Goal: Transaction & Acquisition: Book appointment/travel/reservation

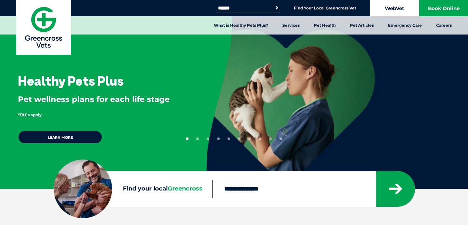
click at [403, 9] on link "WebVet" at bounding box center [395, 8] width 49 height 16
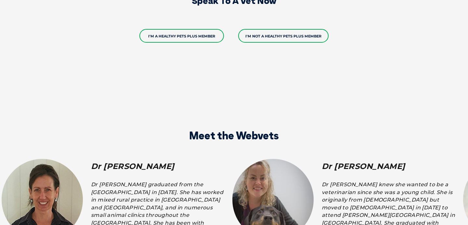
scroll to position [1064, 0]
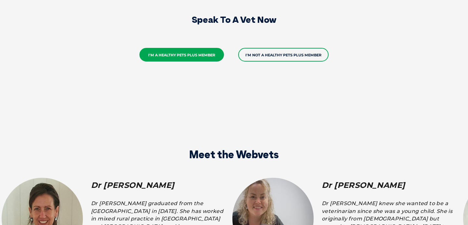
click at [183, 56] on link "I'm a Healthy Pets Plus member" at bounding box center [182, 55] width 85 height 14
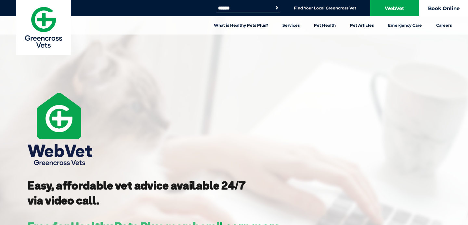
click at [426, 7] on link "Book Online" at bounding box center [444, 8] width 49 height 16
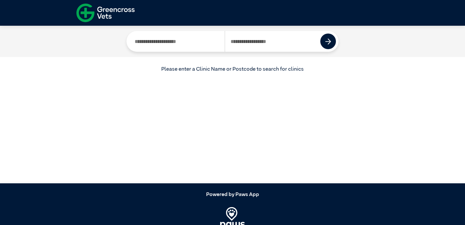
click at [240, 43] on input "Search by Postcode" at bounding box center [273, 41] width 96 height 21
type input "****"
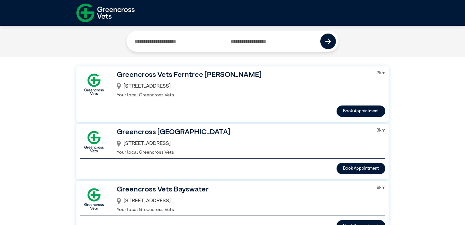
click at [229, 83] on div "794 Burwood Highway, Ferntree Gully, VIC, 3156" at bounding box center [243, 86] width 252 height 11
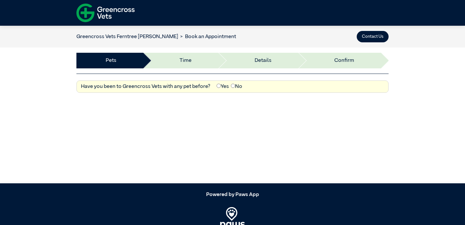
click at [200, 60] on li "Time" at bounding box center [179, 61] width 75 height 16
